Goal: Task Accomplishment & Management: Manage account settings

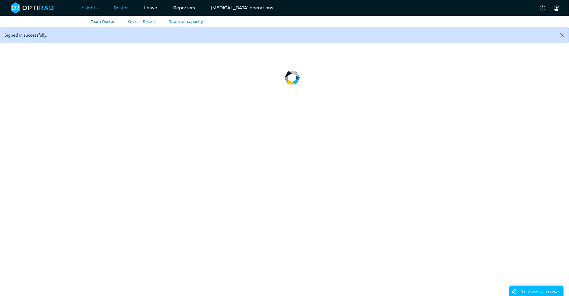
click at [126, 10] on link "Roster" at bounding box center [121, 7] width 30 height 21
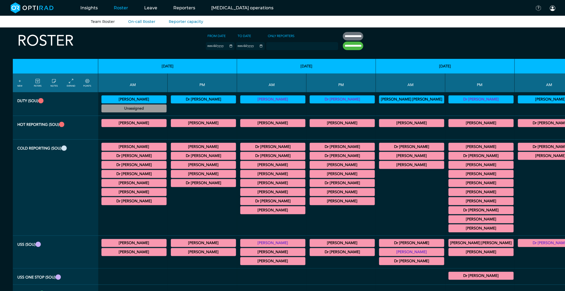
click at [37, 82] on icon at bounding box center [37, 81] width 4 height 6
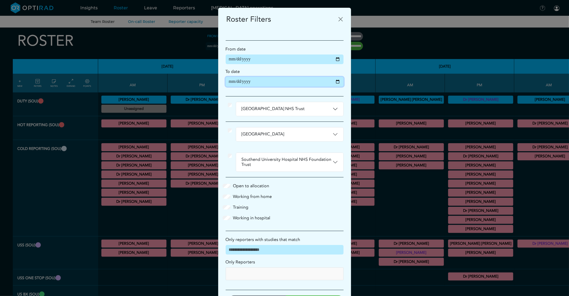
click at [334, 81] on input "**********" at bounding box center [285, 82] width 118 height 10
type input "**********"
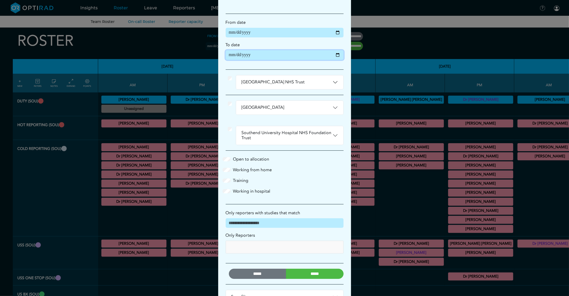
scroll to position [47, 0]
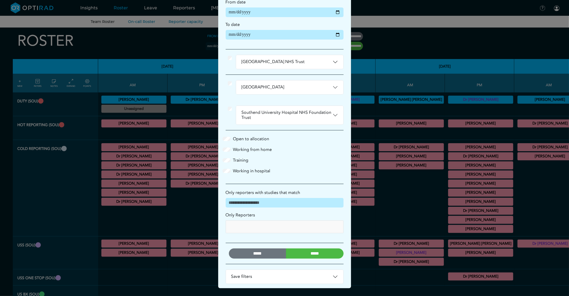
drag, startPoint x: 306, startPoint y: 258, endPoint x: 307, endPoint y: 254, distance: 4.2
click at [306, 258] on div "***** *****" at bounding box center [285, 253] width 124 height 32
click at [308, 254] on input "*****" at bounding box center [315, 253] width 58 height 10
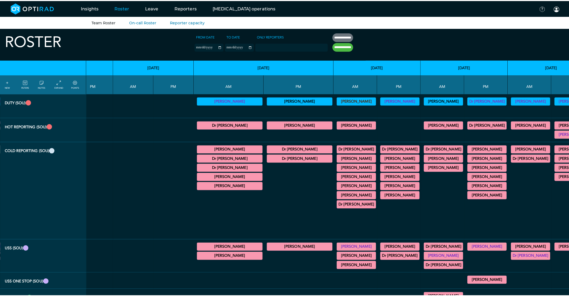
scroll to position [0, 696]
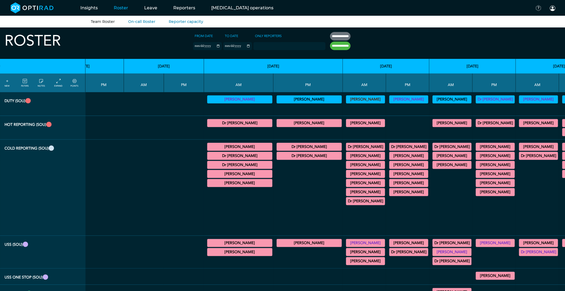
drag, startPoint x: 74, startPoint y: 83, endPoint x: 369, endPoint y: 204, distance: 319.2
click at [74, 83] on icon at bounding box center [74, 81] width 4 height 6
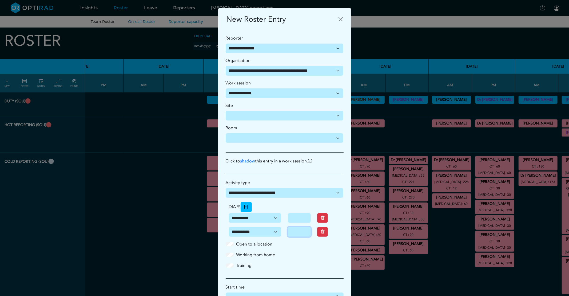
click at [298, 231] on input "*" at bounding box center [299, 232] width 23 height 10
type input "**"
click at [295, 248] on div "Open to allocation Working from home Training" at bounding box center [285, 257] width 124 height 32
type input "**"
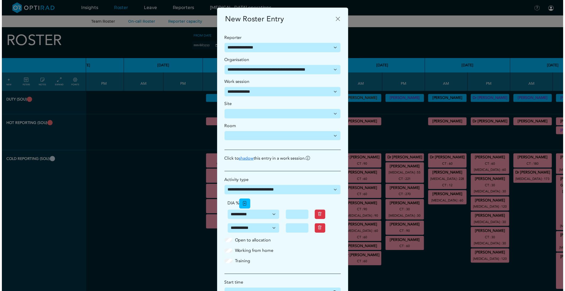
scroll to position [66, 0]
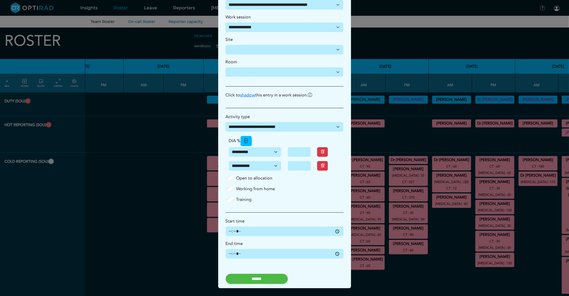
click at [282, 275] on input "******" at bounding box center [257, 279] width 62 height 10
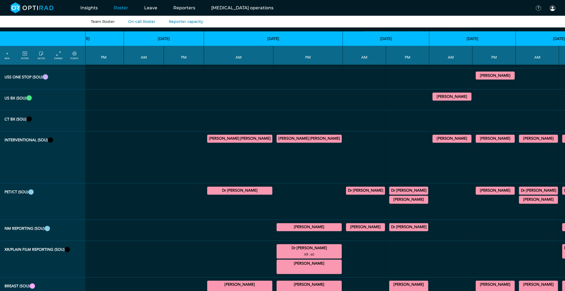
scroll to position [356, 696]
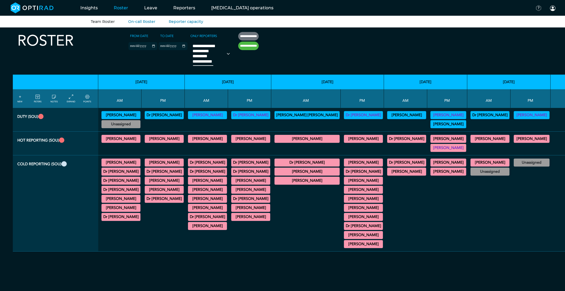
select select
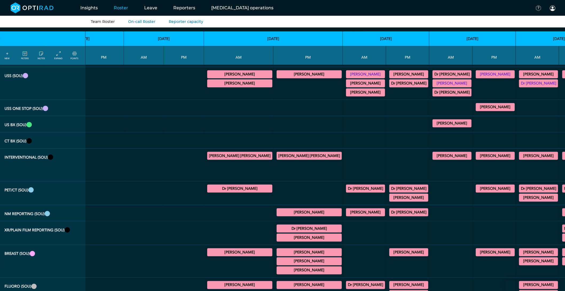
scroll to position [207, 696]
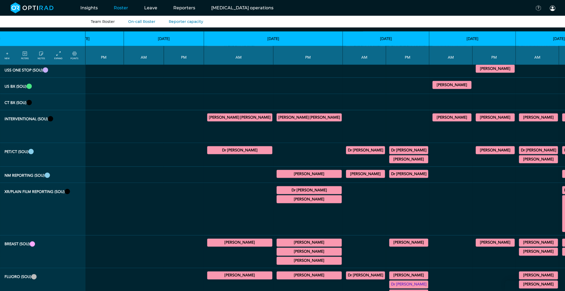
click at [73, 56] on icon at bounding box center [74, 54] width 4 height 6
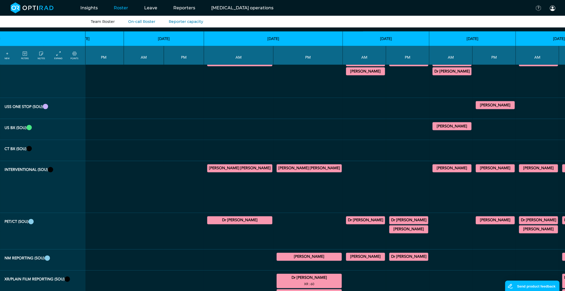
scroll to position [326, 696]
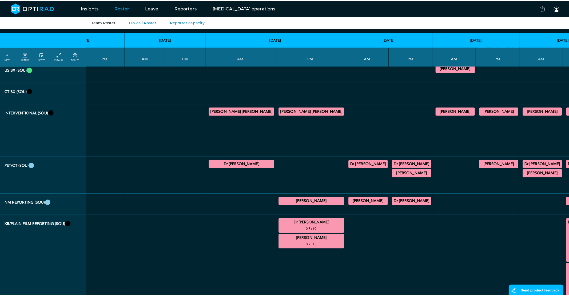
scroll to position [445, 696]
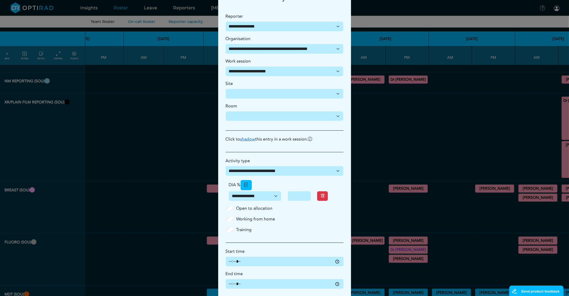
scroll to position [0, 0]
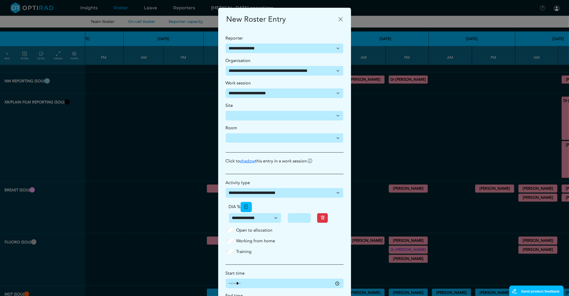
click at [287, 244] on div "Working from home" at bounding box center [285, 240] width 118 height 6
click at [340, 19] on button "Close" at bounding box center [341, 19] width 9 height 9
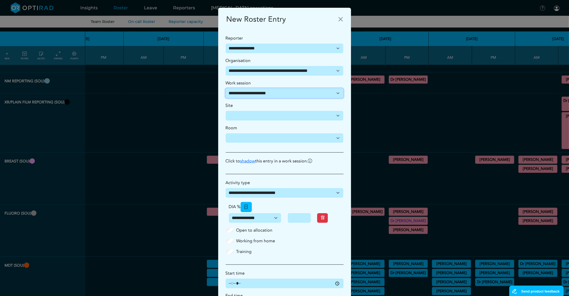
click at [292, 94] on select "**********" at bounding box center [285, 93] width 118 height 10
click at [316, 27] on div "New Roster Entry" at bounding box center [284, 19] width 133 height 23
click at [338, 17] on button "Close" at bounding box center [341, 19] width 9 height 9
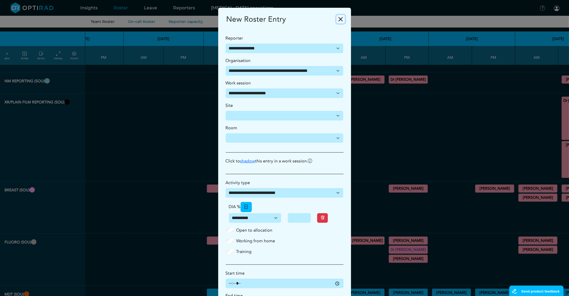
click at [337, 22] on button "Close" at bounding box center [341, 19] width 9 height 9
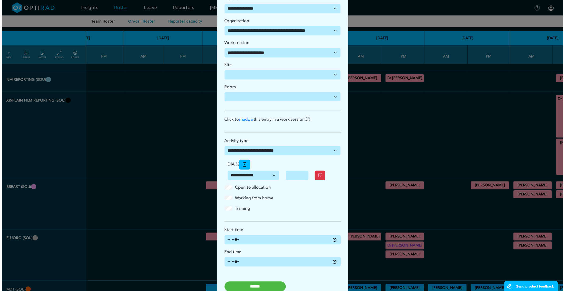
scroll to position [52, 0]
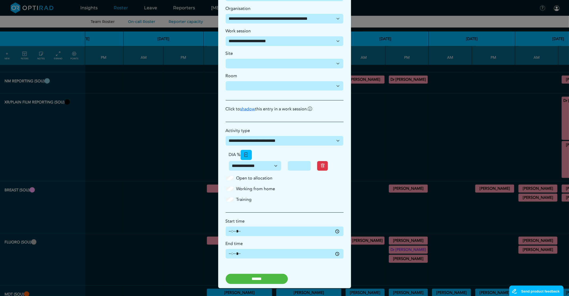
click at [236, 179] on label "Open to allocation" at bounding box center [254, 178] width 36 height 6
click at [260, 282] on input "******" at bounding box center [257, 279] width 62 height 10
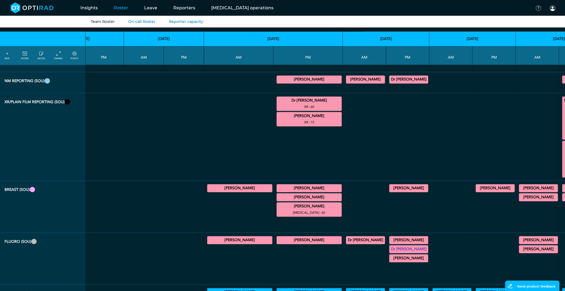
click at [75, 54] on icon at bounding box center [74, 54] width 4 height 6
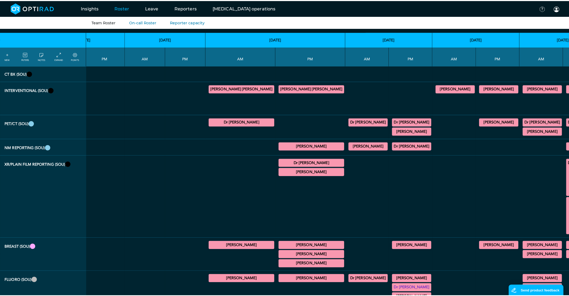
scroll to position [237, 696]
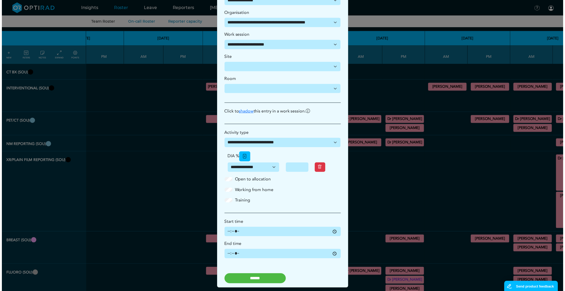
scroll to position [52, 0]
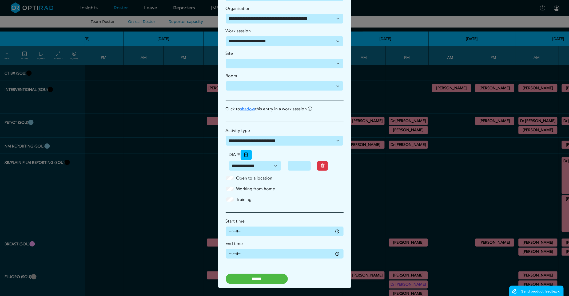
click at [254, 281] on input "******" at bounding box center [257, 279] width 62 height 10
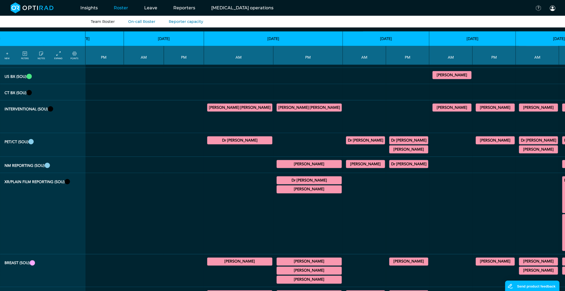
click at [79, 48] on th "NEW FILTERS NOTES EXPAND POINTS" at bounding box center [42, 55] width 85 height 19
click at [74, 56] on icon at bounding box center [74, 54] width 4 height 6
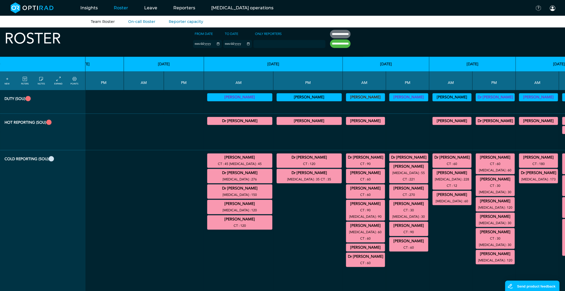
scroll to position [0, 696]
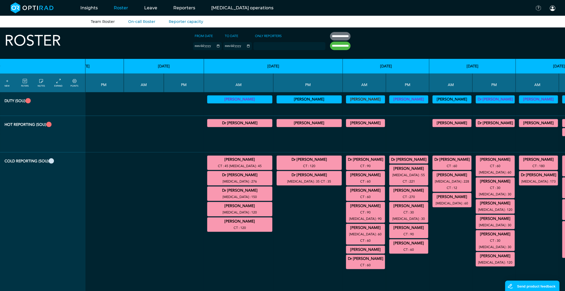
drag, startPoint x: 74, startPoint y: 82, endPoint x: 282, endPoint y: 140, distance: 215.6
click at [74, 82] on icon at bounding box center [74, 81] width 4 height 6
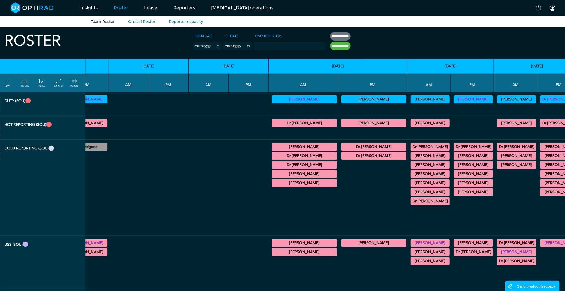
scroll to position [0, 0]
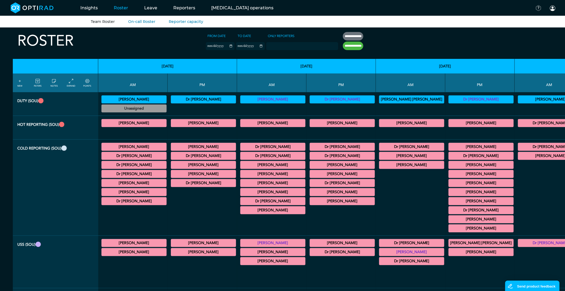
click at [518, 158] on summary "[PERSON_NAME]" at bounding box center [550, 156] width 64 height 6
click at [518, 159] on summary "[PERSON_NAME]" at bounding box center [550, 156] width 64 height 6
click at [518, 151] on div "Dr [PERSON_NAME] General [MEDICAL_DATA] 07:00 - 09:00 Actions" at bounding box center [550, 147] width 65 height 8
click at [518, 159] on summary "[PERSON_NAME]" at bounding box center [550, 156] width 64 height 6
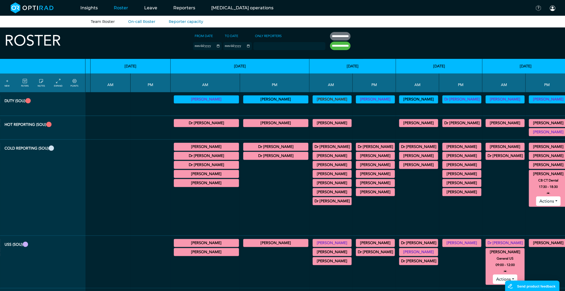
scroll to position [0, 752]
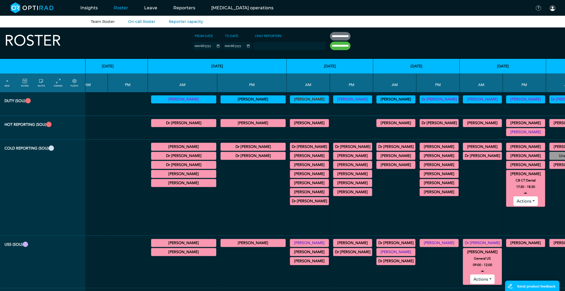
click at [507, 176] on summary "[PERSON_NAME]" at bounding box center [525, 174] width 37 height 6
click at [464, 148] on summary "[PERSON_NAME]" at bounding box center [482, 147] width 37 height 6
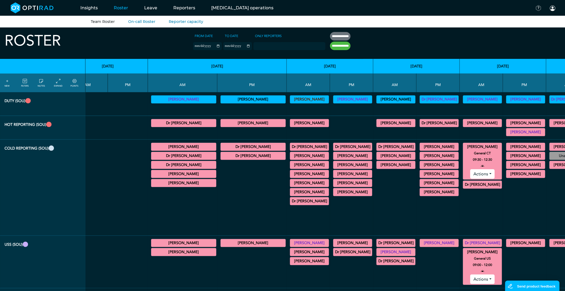
click at [464, 146] on summary "[PERSON_NAME]" at bounding box center [482, 147] width 37 height 6
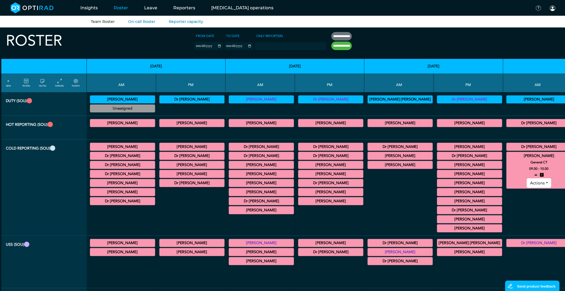
scroll to position [0, 0]
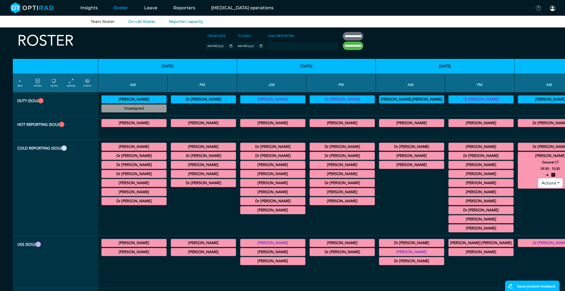
click at [518, 158] on summary "[PERSON_NAME]" at bounding box center [550, 156] width 64 height 6
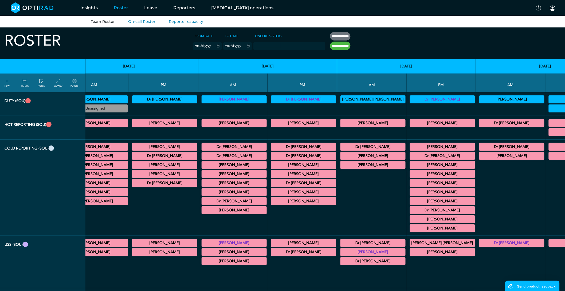
scroll to position [0, 31]
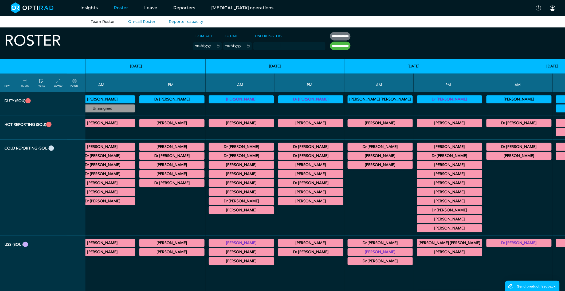
click at [487, 159] on summary "[PERSON_NAME]" at bounding box center [519, 156] width 64 height 6
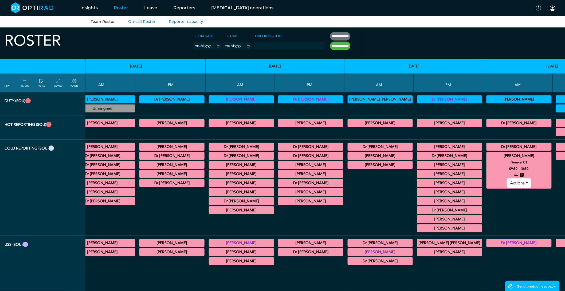
click at [487, 159] on summary "[PERSON_NAME]" at bounding box center [519, 156] width 64 height 6
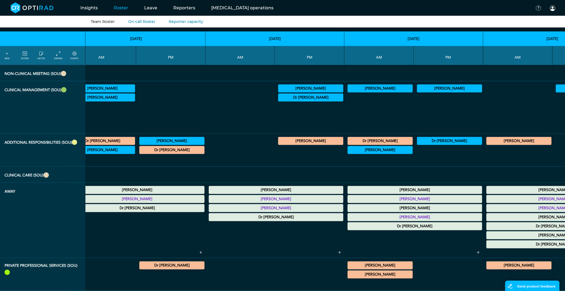
scroll to position [898, 31]
click at [487, 217] on summary "[PERSON_NAME]" at bounding box center [553, 217] width 133 height 6
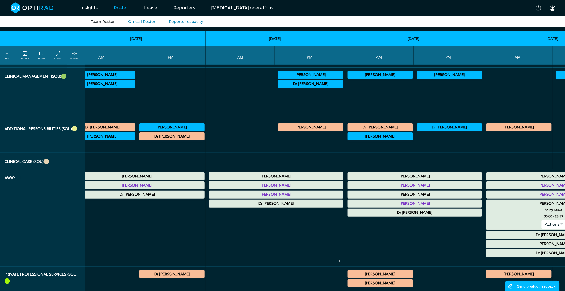
click at [487, 207] on summary "[PERSON_NAME]" at bounding box center [553, 204] width 133 height 6
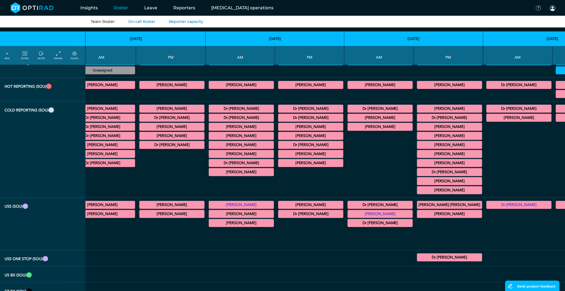
scroll to position [0, 31]
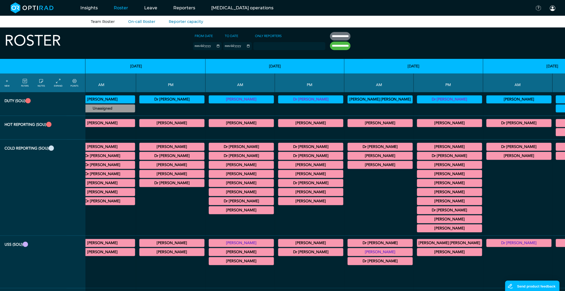
click at [487, 156] on summary "[PERSON_NAME]" at bounding box center [519, 156] width 64 height 6
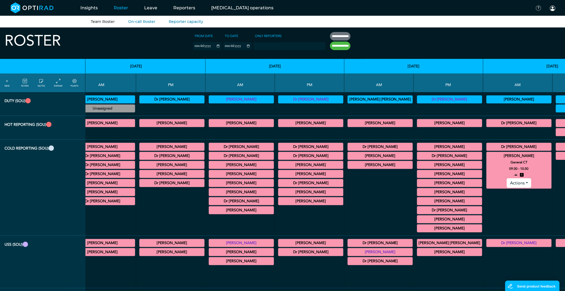
click at [487, 156] on summary "[PERSON_NAME]" at bounding box center [519, 156] width 64 height 6
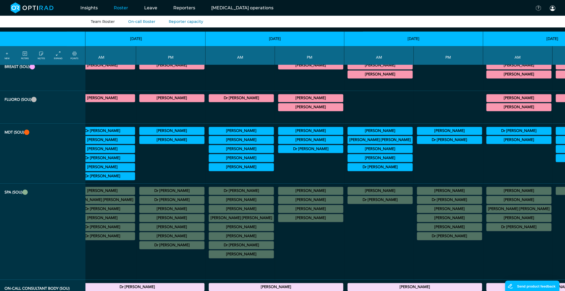
scroll to position [424, 31]
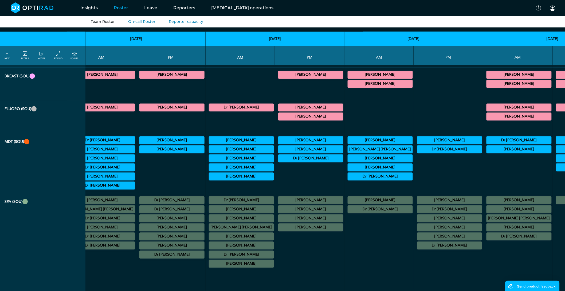
click at [487, 110] on summary "[PERSON_NAME]" at bounding box center [519, 107] width 64 height 6
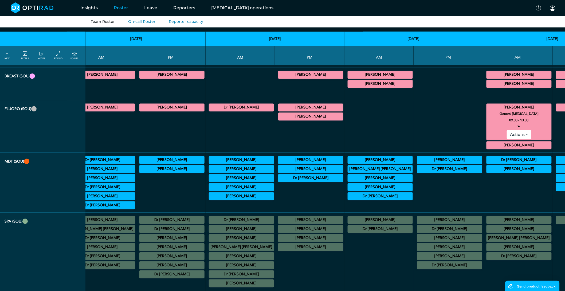
click at [487, 111] on summary "[PERSON_NAME]" at bounding box center [519, 107] width 64 height 6
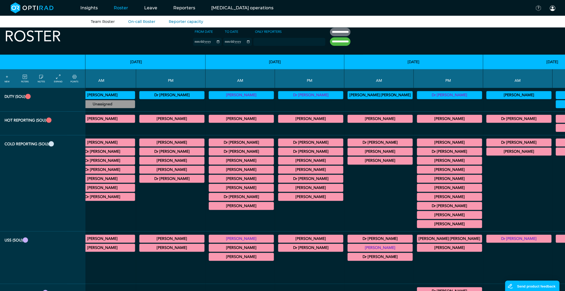
scroll to position [0, 31]
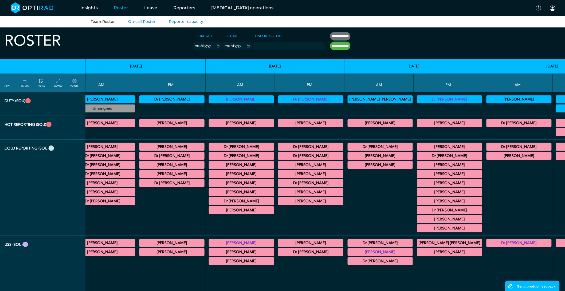
drag, startPoint x: 71, startPoint y: 81, endPoint x: 410, endPoint y: 70, distance: 339.6
click at [72, 81] on link "POINTS" at bounding box center [74, 83] width 8 height 10
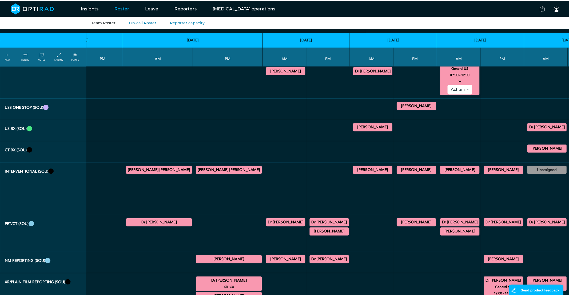
scroll to position [356, 778]
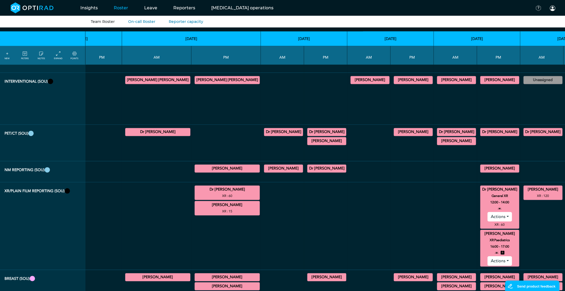
click at [487, 222] on button "Actions" at bounding box center [499, 217] width 24 height 10
click at [488, 233] on link "Edit" at bounding box center [509, 229] width 42 height 9
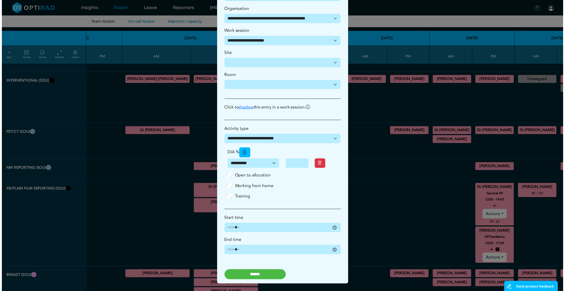
scroll to position [0, 0]
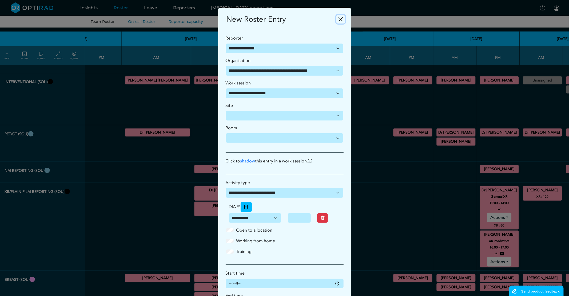
click at [337, 20] on button "Close" at bounding box center [341, 19] width 9 height 9
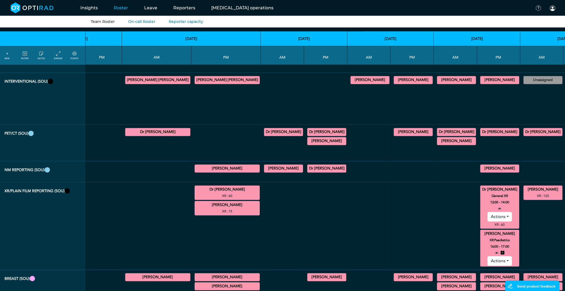
click at [479, 172] on div "[PERSON_NAME] NM Planar 12:00 - 16:00 Actions" at bounding box center [498, 169] width 39 height 10
click at [481, 172] on summary "[PERSON_NAME]" at bounding box center [499, 169] width 37 height 6
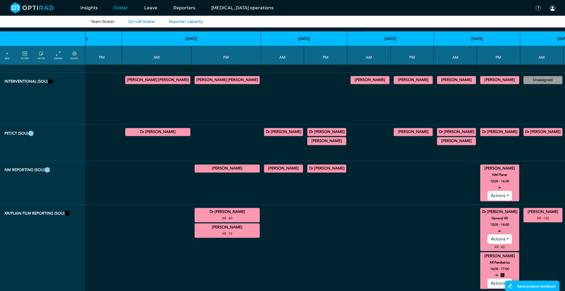
click at [481, 172] on summary "[PERSON_NAME]" at bounding box center [499, 169] width 37 height 6
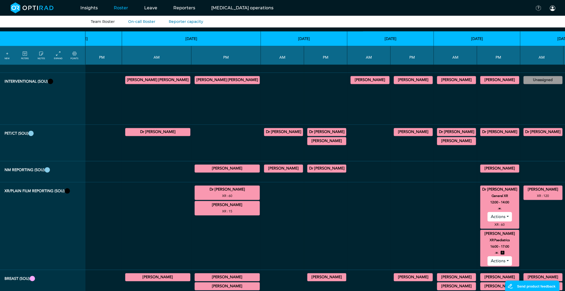
click at [501, 257] on icon at bounding box center [503, 253] width 4 height 6
click at [487, 266] on button "Actions" at bounding box center [499, 262] width 24 height 10
click at [488, 278] on link "Edit" at bounding box center [509, 273] width 42 height 9
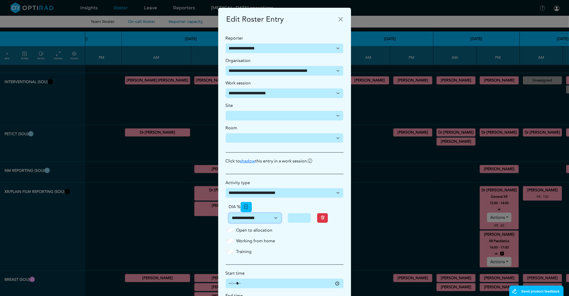
click at [267, 218] on select "**********" at bounding box center [255, 218] width 53 height 10
click at [340, 18] on button "Close" at bounding box center [341, 19] width 9 height 9
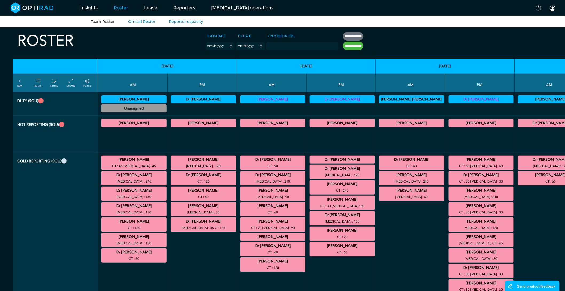
click at [86, 83] on icon at bounding box center [87, 81] width 4 height 6
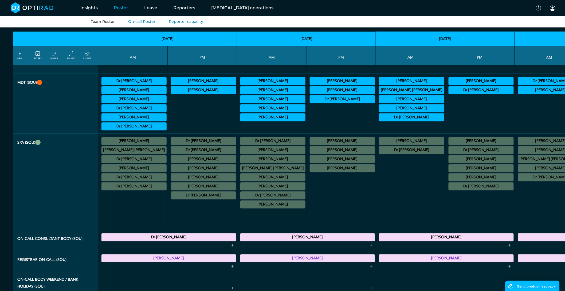
scroll to position [454, 0]
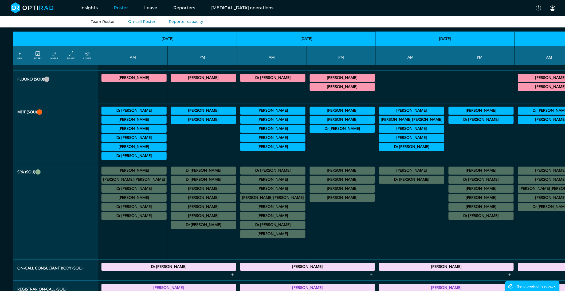
click at [518, 210] on summary "Dr [PERSON_NAME]" at bounding box center [550, 207] width 64 height 6
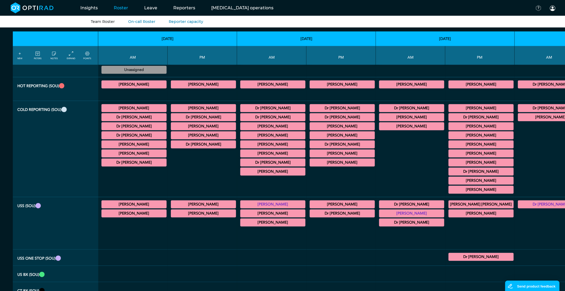
scroll to position [0, 0]
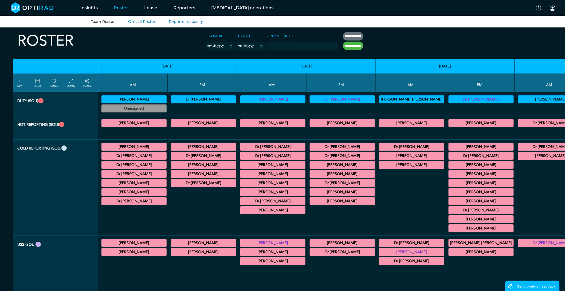
click at [518, 145] on summary "Dr [PERSON_NAME]" at bounding box center [550, 147] width 64 height 6
click at [518, 157] on summary "[PERSON_NAME]" at bounding box center [550, 156] width 64 height 6
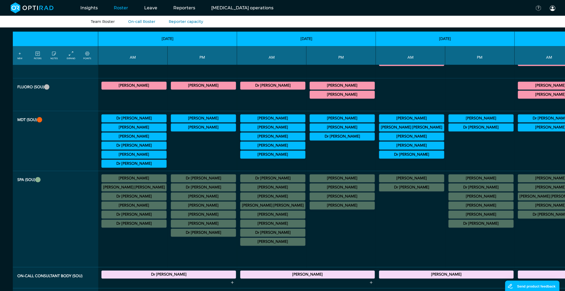
scroll to position [424, 0]
